Goal: Task Accomplishment & Management: Use online tool/utility

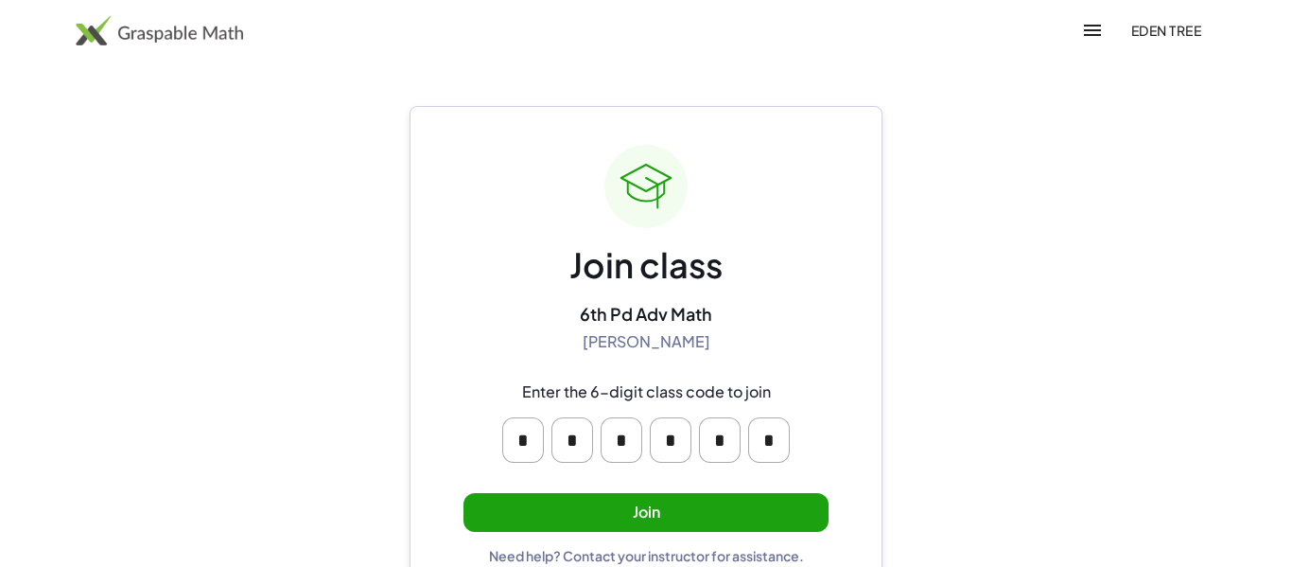
click at [735, 501] on button "Join" at bounding box center [646, 512] width 365 height 39
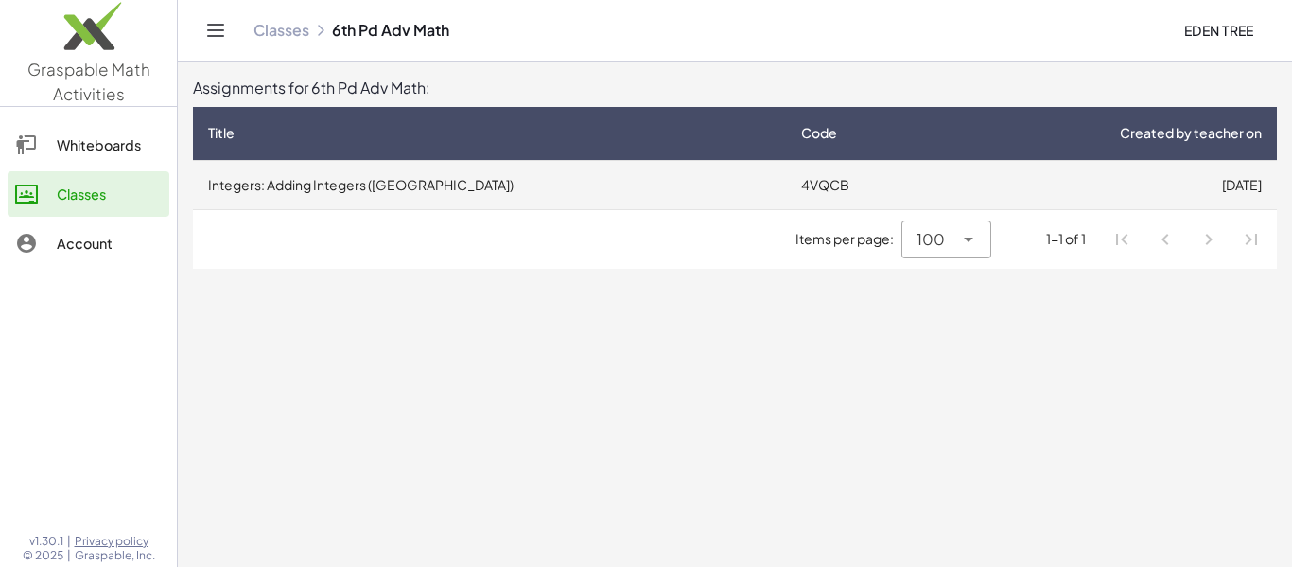
click at [828, 165] on td "4VQCB" at bounding box center [862, 184] width 152 height 49
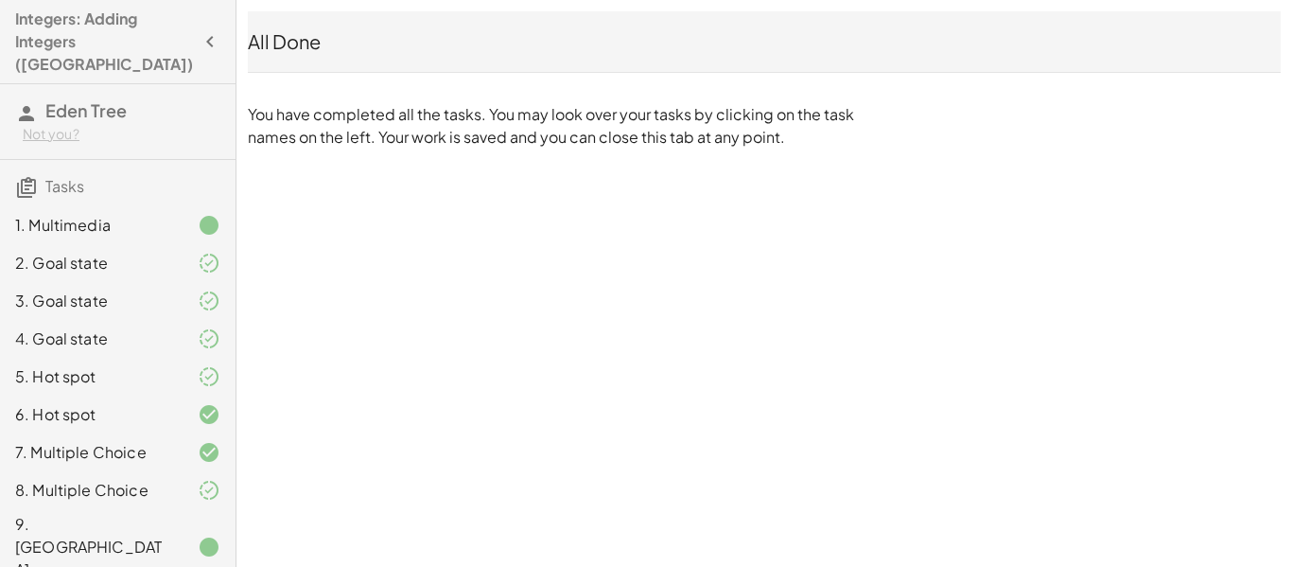
click at [212, 252] on icon at bounding box center [209, 263] width 23 height 23
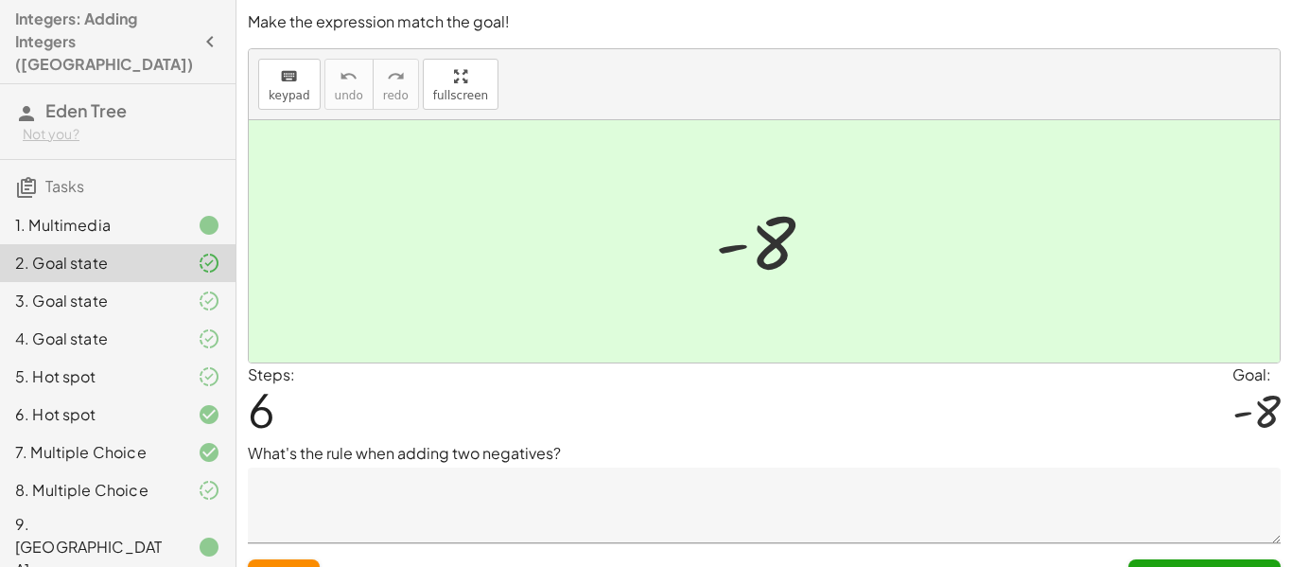
scroll to position [33, 0]
